Goal: Task Accomplishment & Management: Manage account settings

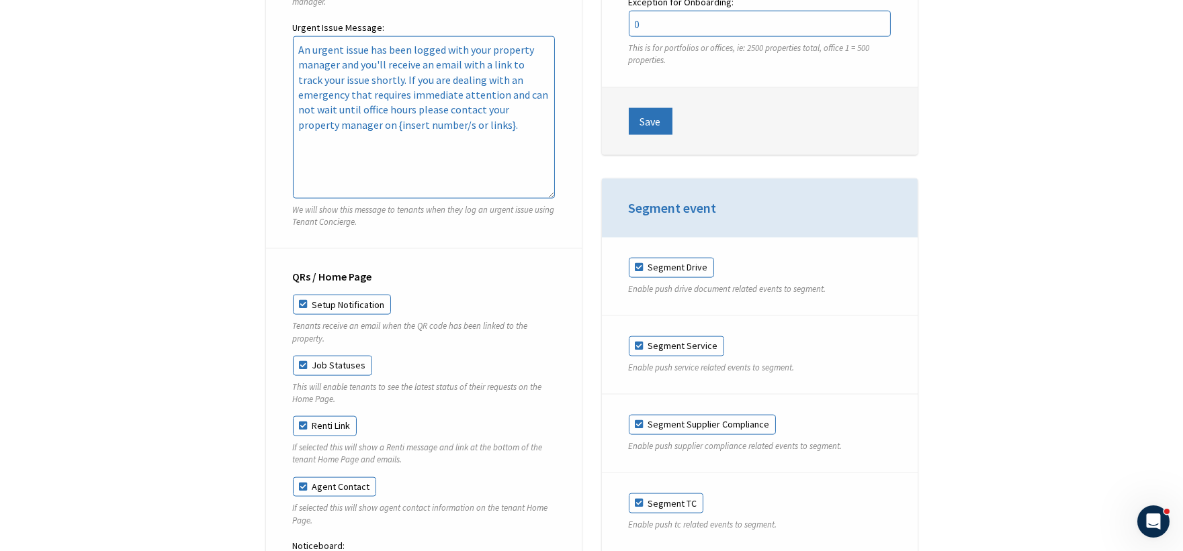
scroll to position [4011, 0]
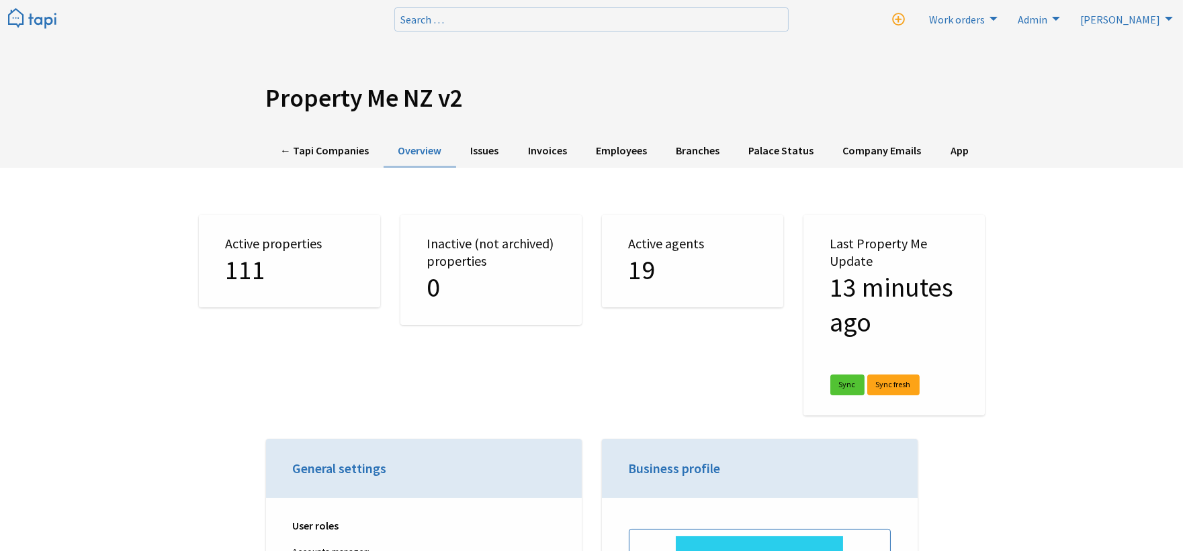
drag, startPoint x: 249, startPoint y: 199, endPoint x: 226, endPoint y: -66, distance: 266.3
click at [330, 141] on link "← Tapi Companies" at bounding box center [325, 151] width 118 height 33
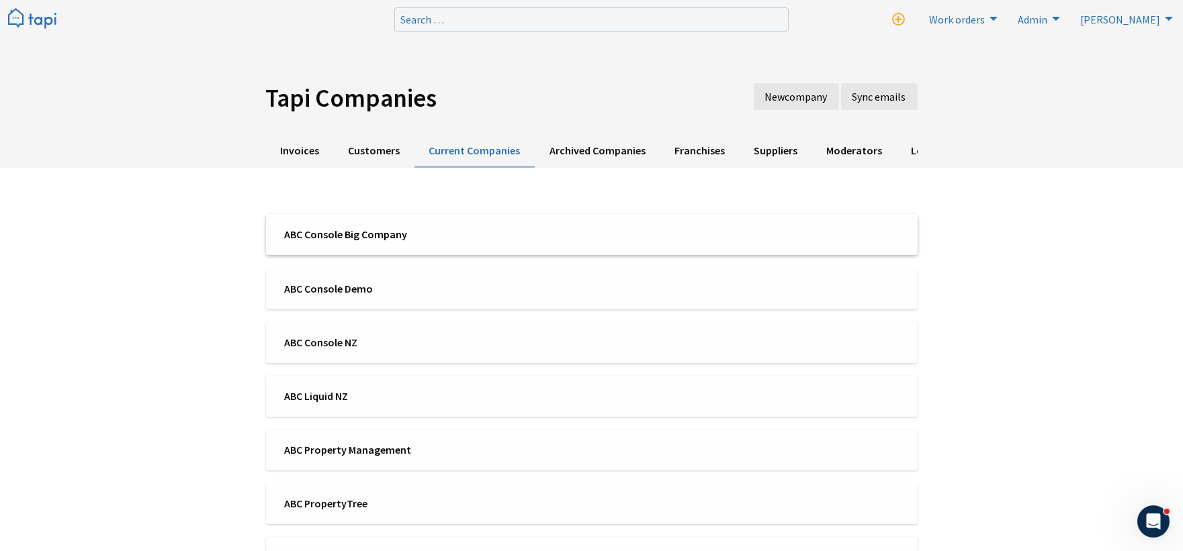
click at [379, 240] on span "ABC Console Big Company" at bounding box center [433, 234] width 299 height 15
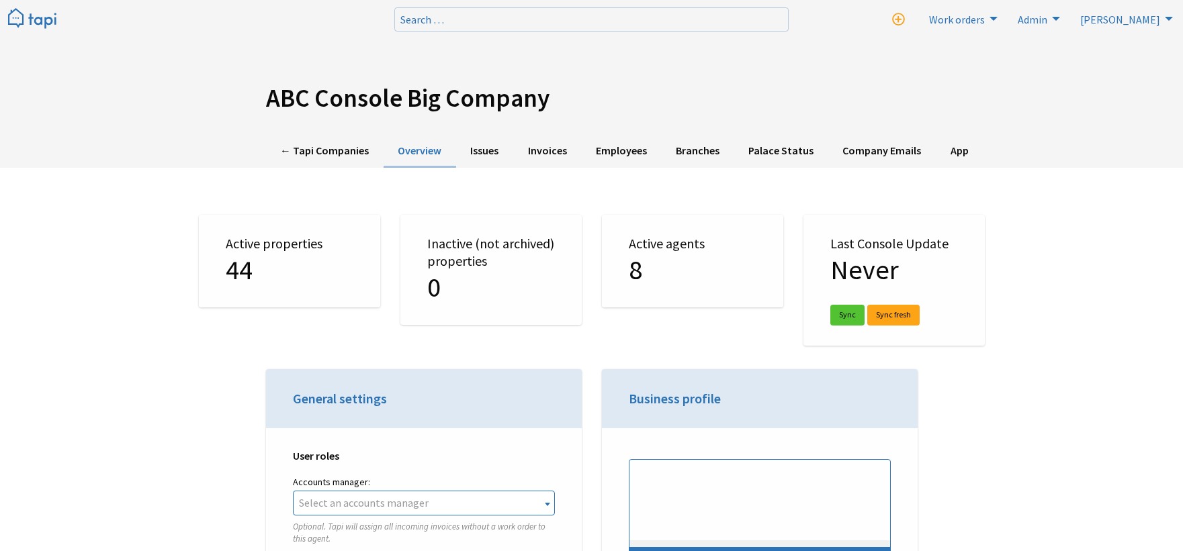
select select "TAPI"
